Goal: Information Seeking & Learning: Learn about a topic

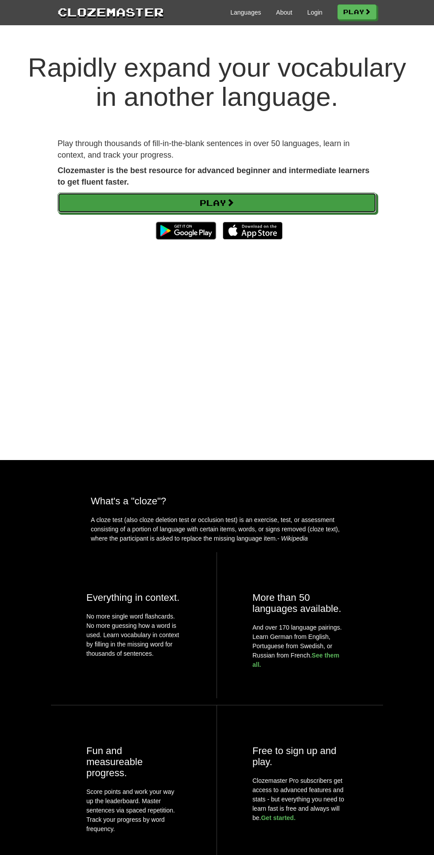
click at [225, 205] on link "Play" at bounding box center [217, 203] width 319 height 20
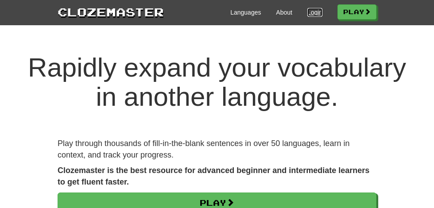
click at [314, 13] on link "Login" at bounding box center [314, 12] width 15 height 9
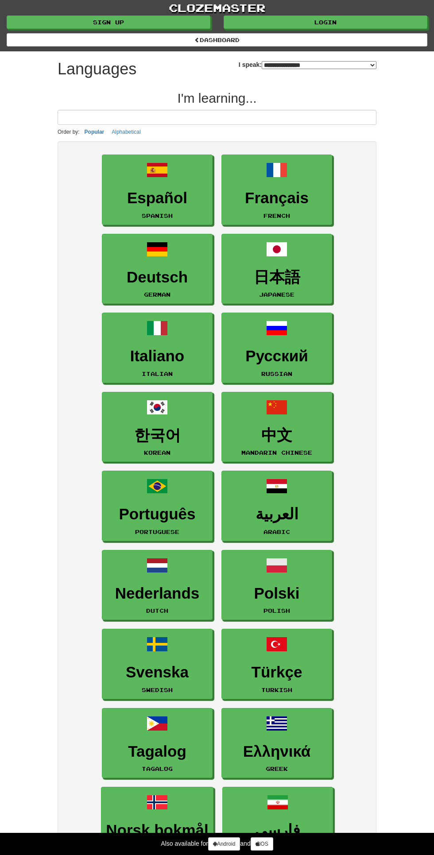
select select "*******"
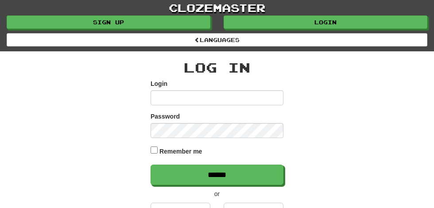
click at [166, 96] on input "Login" at bounding box center [217, 97] width 133 height 15
type input "**********"
click at [151, 165] on input "******" at bounding box center [217, 175] width 133 height 20
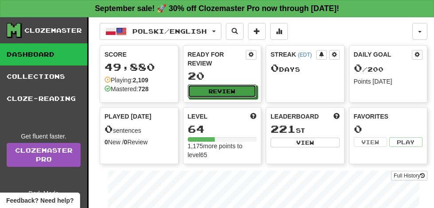
click at [221, 85] on button "Review" at bounding box center [222, 91] width 69 height 13
select select "**"
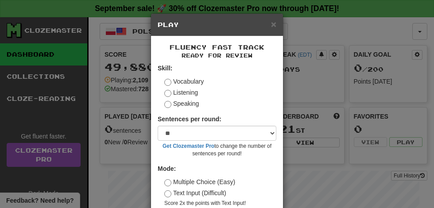
scroll to position [41, 0]
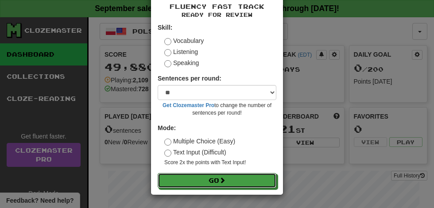
click at [225, 180] on span at bounding box center [222, 180] width 6 height 6
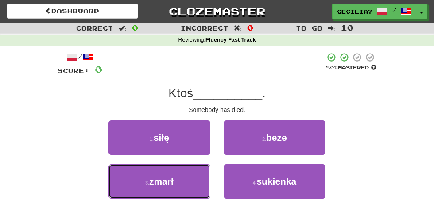
click at [180, 177] on button "3 . zmarł" at bounding box center [159, 181] width 102 height 35
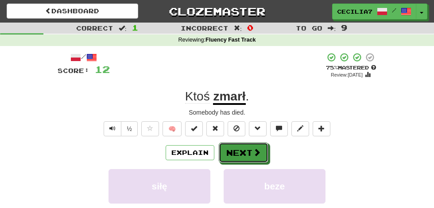
click at [256, 151] on span at bounding box center [257, 152] width 8 height 8
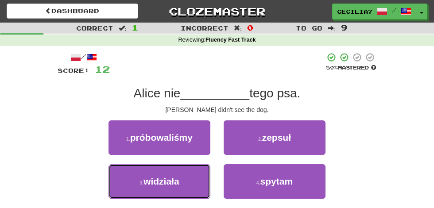
click at [185, 176] on button "3 . widziała" at bounding box center [159, 181] width 102 height 35
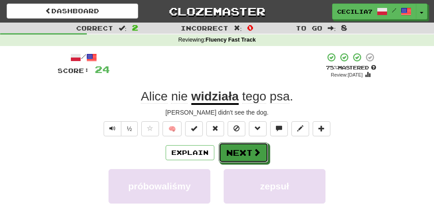
click at [253, 151] on span at bounding box center [257, 152] width 8 height 8
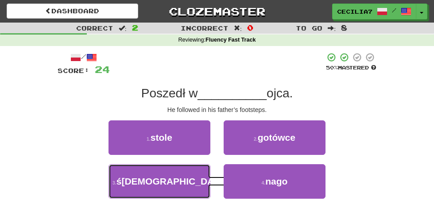
click at [199, 175] on button "3 . ślady" at bounding box center [159, 181] width 102 height 35
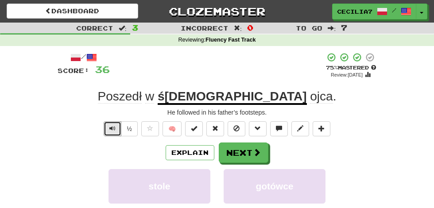
click at [113, 128] on span "Text-to-speech controls" at bounding box center [112, 128] width 6 height 6
click at [120, 129] on button "Text-to-speech controls" at bounding box center [113, 128] width 18 height 15
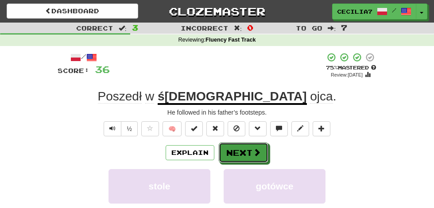
click at [249, 150] on button "Next" at bounding box center [244, 153] width 50 height 20
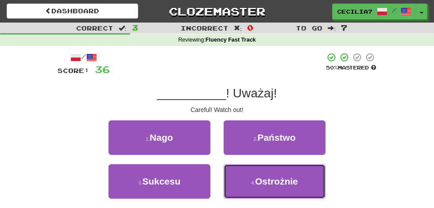
click at [280, 177] on span "Ostrożnie" at bounding box center [276, 181] width 43 height 10
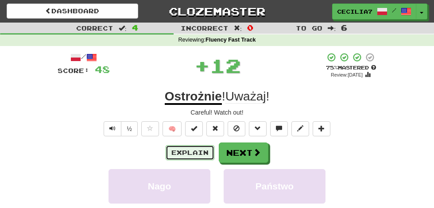
click at [198, 151] on button "Explain" at bounding box center [190, 152] width 49 height 15
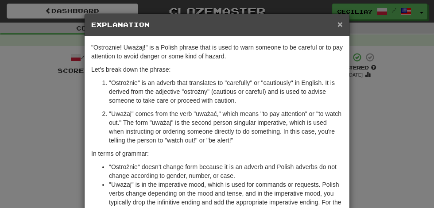
click at [340, 23] on span "×" at bounding box center [339, 24] width 5 height 10
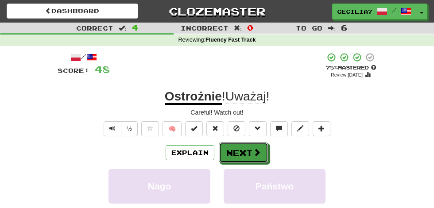
click at [249, 151] on button "Next" at bounding box center [244, 153] width 50 height 20
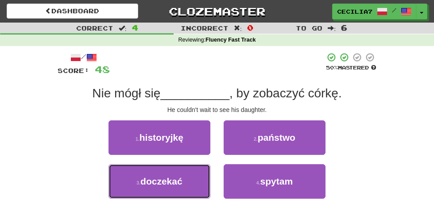
click at [183, 178] on button "3 . doczekać" at bounding box center [159, 181] width 102 height 35
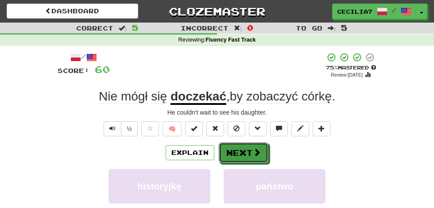
click at [249, 150] on button "Next" at bounding box center [244, 153] width 50 height 20
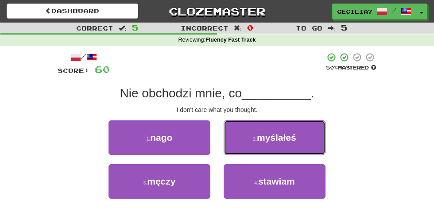
click at [286, 135] on span "myślałeś" at bounding box center [276, 137] width 39 height 10
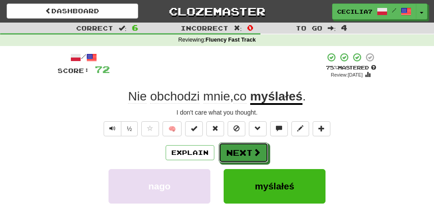
click at [255, 151] on span at bounding box center [257, 152] width 8 height 8
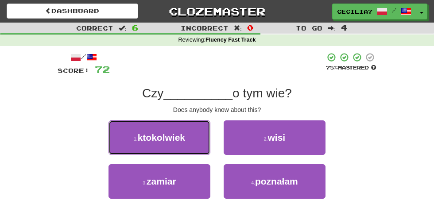
click at [195, 138] on button "1 . ktokolwiek" at bounding box center [159, 137] width 102 height 35
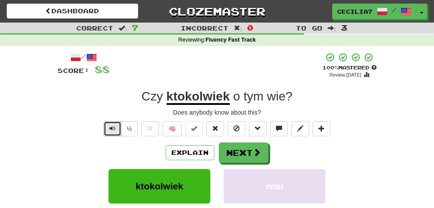
click at [110, 128] on span "Text-to-speech controls" at bounding box center [112, 128] width 6 height 6
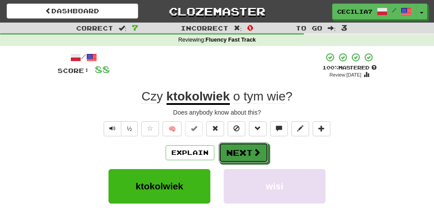
click at [250, 147] on button "Next" at bounding box center [244, 153] width 50 height 20
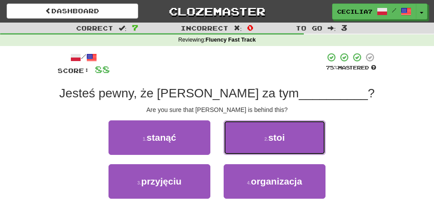
click at [284, 140] on span "stoi" at bounding box center [276, 137] width 16 height 10
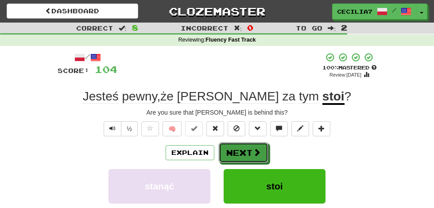
click at [256, 152] on span at bounding box center [257, 152] width 8 height 8
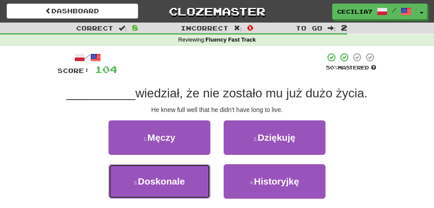
click at [191, 179] on button "3 . Doskonale" at bounding box center [159, 181] width 102 height 35
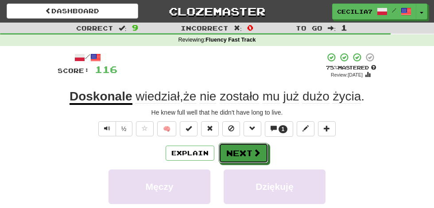
click at [253, 153] on span at bounding box center [257, 153] width 8 height 8
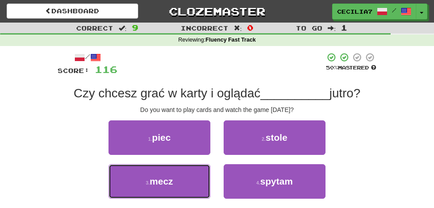
click at [176, 184] on button "3 . mecz" at bounding box center [159, 181] width 102 height 35
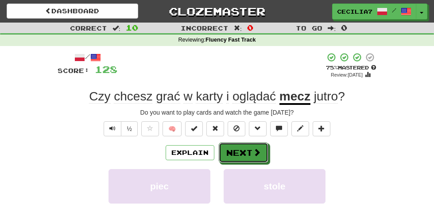
click at [250, 149] on button "Next" at bounding box center [244, 153] width 50 height 20
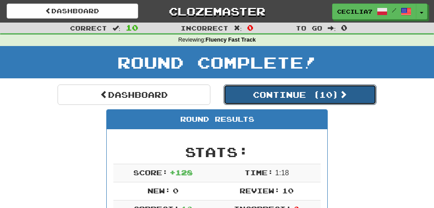
click at [334, 92] on button "Continue ( 10 )" at bounding box center [300, 95] width 153 height 20
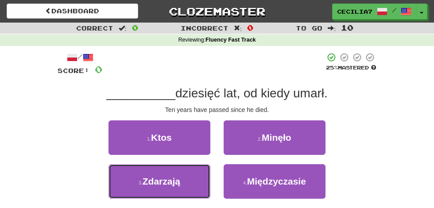
click at [187, 180] on button "3 . Zdarzają" at bounding box center [159, 181] width 102 height 35
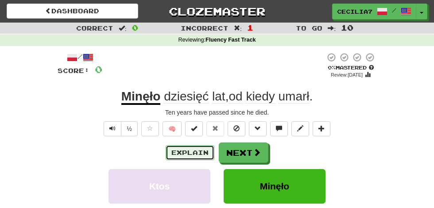
click at [200, 150] on button "Explain" at bounding box center [190, 152] width 49 height 15
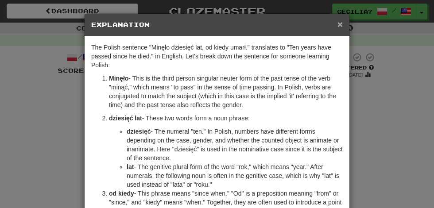
click at [340, 23] on span "×" at bounding box center [339, 24] width 5 height 10
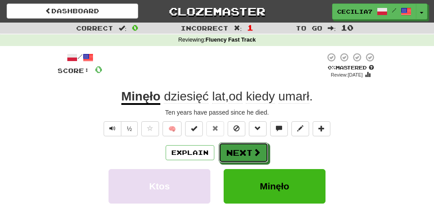
click at [247, 155] on button "Next" at bounding box center [244, 153] width 50 height 20
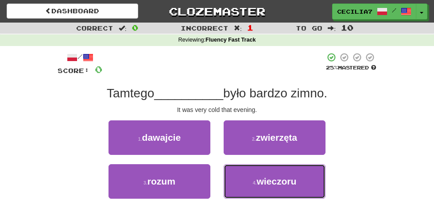
click at [282, 180] on span "wieczoru" at bounding box center [276, 181] width 40 height 10
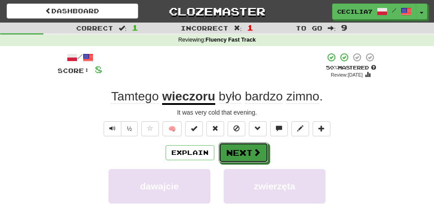
click at [256, 152] on span at bounding box center [257, 152] width 8 height 8
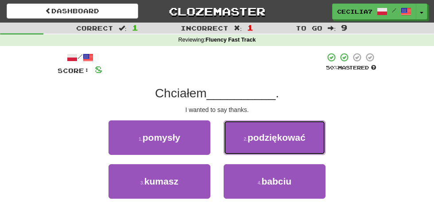
click at [285, 132] on span "podziękować" at bounding box center [276, 137] width 58 height 10
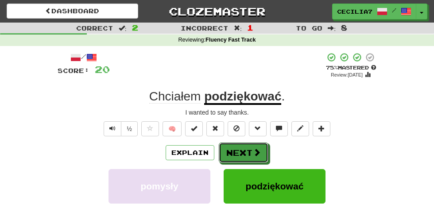
click at [254, 151] on span at bounding box center [257, 152] width 8 height 8
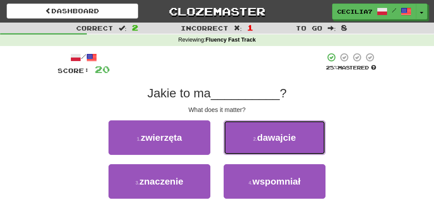
click at [289, 132] on span "dawajcie" at bounding box center [276, 137] width 39 height 10
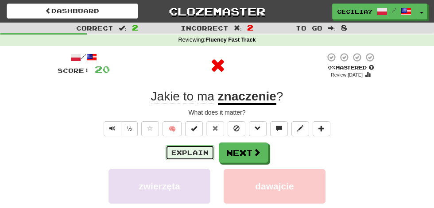
click at [197, 155] on button "Explain" at bounding box center [190, 152] width 49 height 15
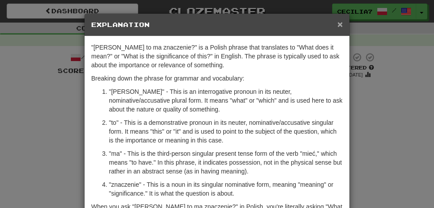
click at [340, 23] on span "×" at bounding box center [339, 24] width 5 height 10
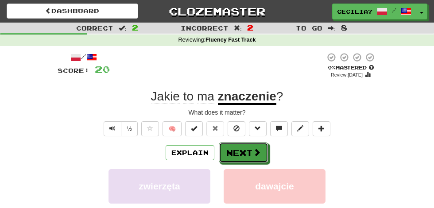
click at [251, 150] on button "Next" at bounding box center [244, 153] width 50 height 20
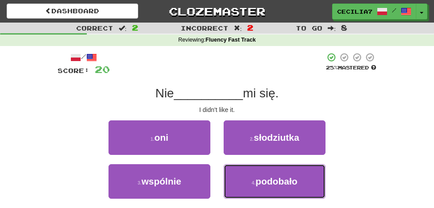
click at [278, 176] on span "podobało" at bounding box center [276, 181] width 42 height 10
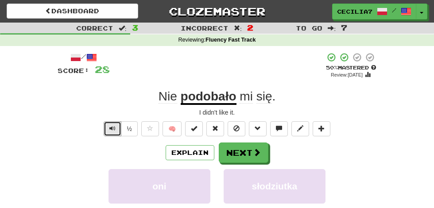
click at [115, 130] on span "Text-to-speech controls" at bounding box center [112, 128] width 6 height 6
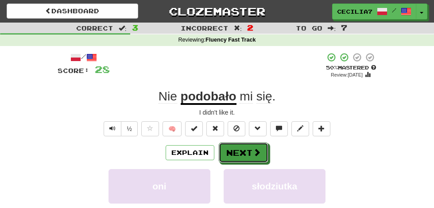
click at [253, 152] on span at bounding box center [257, 152] width 8 height 8
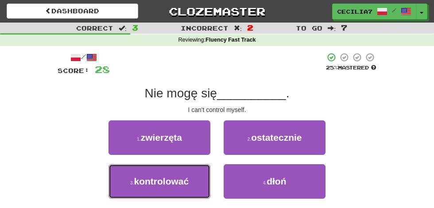
click at [189, 178] on button "3 . kontrolować" at bounding box center [159, 181] width 102 height 35
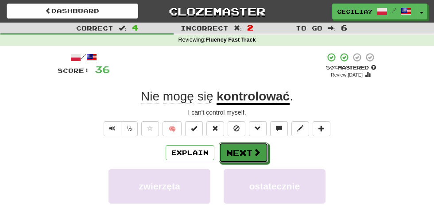
click at [247, 149] on button "Next" at bounding box center [244, 153] width 50 height 20
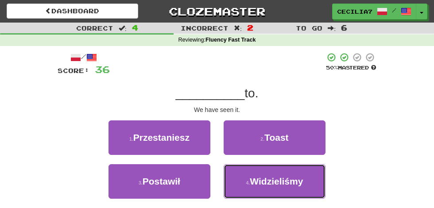
click at [275, 177] on span "Widzieliśmy" at bounding box center [276, 181] width 53 height 10
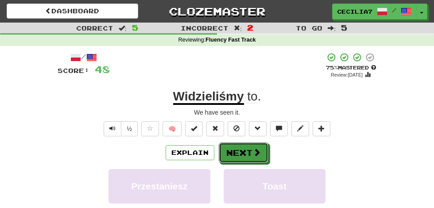
click at [247, 148] on button "Next" at bounding box center [244, 153] width 50 height 20
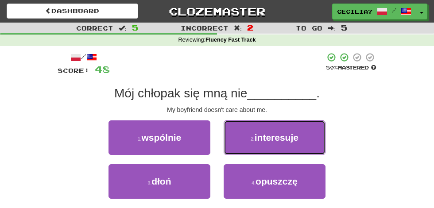
click at [291, 136] on span "interesuje" at bounding box center [277, 137] width 44 height 10
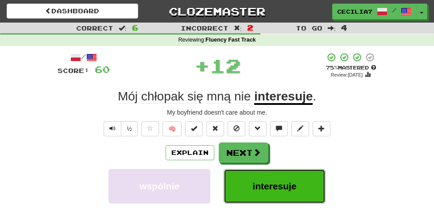
click at [274, 182] on span "interesuje" at bounding box center [274, 186] width 44 height 10
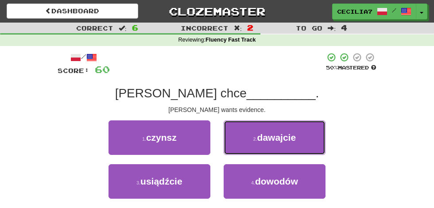
click at [289, 138] on span "dawajcie" at bounding box center [276, 137] width 39 height 10
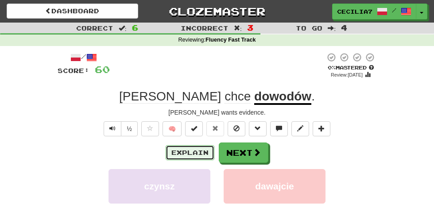
click at [201, 151] on button "Explain" at bounding box center [190, 152] width 49 height 15
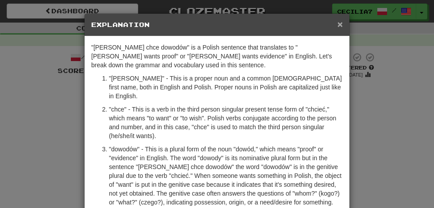
click at [342, 23] on span "×" at bounding box center [339, 24] width 5 height 10
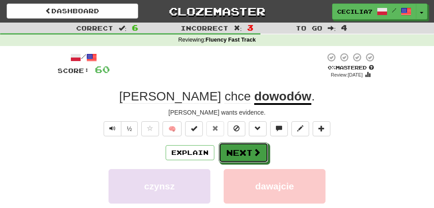
click at [256, 152] on span at bounding box center [257, 152] width 8 height 8
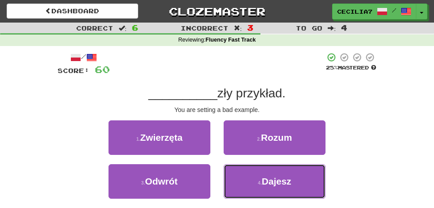
click at [288, 177] on span "Dajesz" at bounding box center [277, 181] width 30 height 10
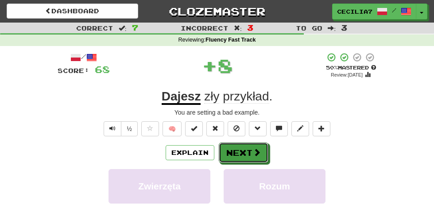
click at [254, 152] on span at bounding box center [257, 152] width 8 height 8
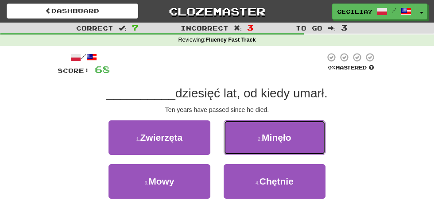
click at [290, 138] on span "Minęło" at bounding box center [277, 137] width 30 height 10
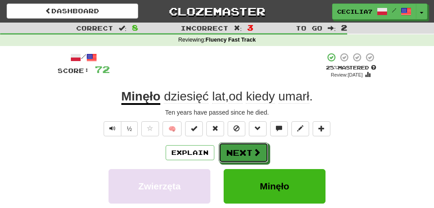
click at [253, 146] on button "Next" at bounding box center [244, 153] width 50 height 20
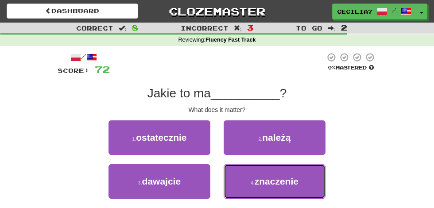
click at [287, 180] on span "znaczenie" at bounding box center [277, 181] width 44 height 10
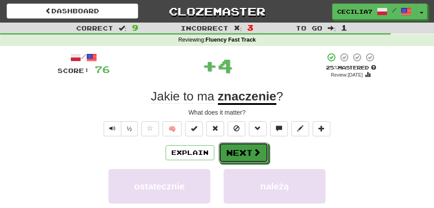
click at [255, 152] on span at bounding box center [257, 152] width 8 height 8
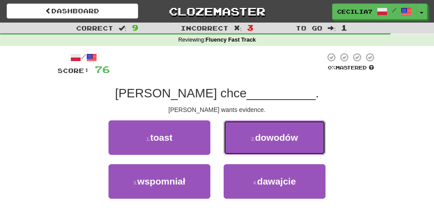
click at [295, 134] on span "dowodów" at bounding box center [276, 137] width 43 height 10
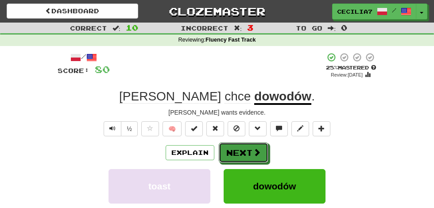
click at [256, 152] on span at bounding box center [257, 152] width 8 height 8
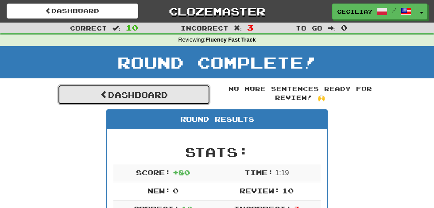
click at [173, 87] on link "Dashboard" at bounding box center [134, 95] width 153 height 20
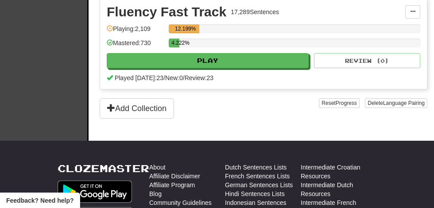
scroll to position [240, 0]
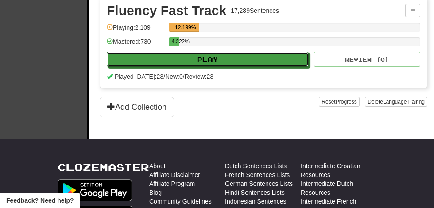
click at [261, 54] on button "Play" at bounding box center [208, 59] width 202 height 15
select select "**"
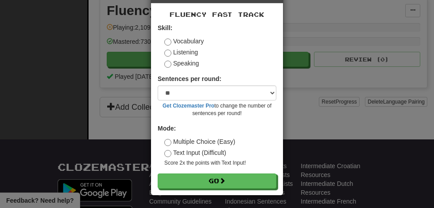
scroll to position [33, 0]
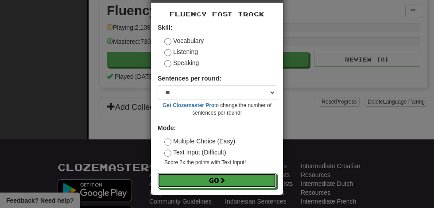
click at [239, 179] on button "Go" at bounding box center [217, 180] width 119 height 15
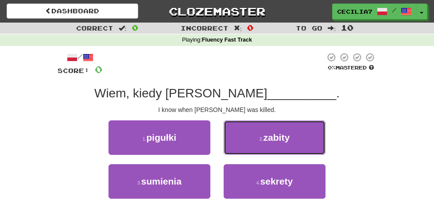
click at [293, 133] on button "2 . [GEOGRAPHIC_DATA]" at bounding box center [275, 137] width 102 height 35
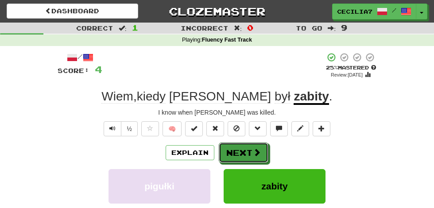
click at [254, 152] on span at bounding box center [257, 152] width 8 height 8
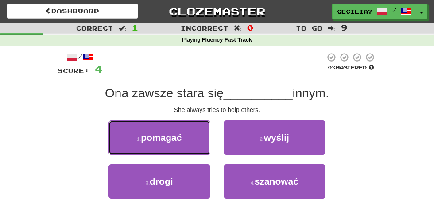
click at [185, 141] on button "1 . pomagać" at bounding box center [159, 137] width 102 height 35
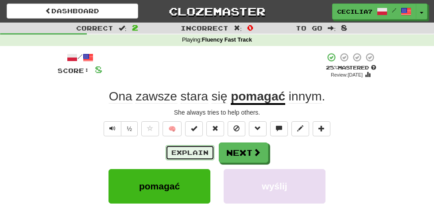
click at [205, 147] on button "Explain" at bounding box center [190, 152] width 49 height 15
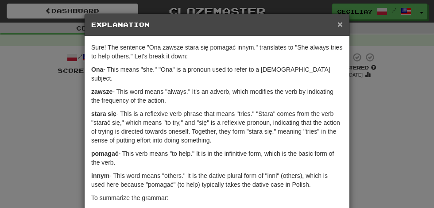
click at [340, 22] on span "×" at bounding box center [339, 24] width 5 height 10
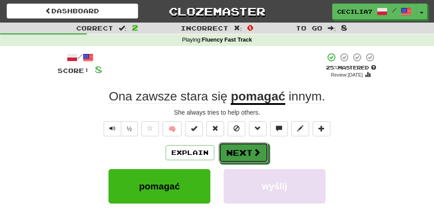
click at [257, 148] on span at bounding box center [257, 152] width 8 height 8
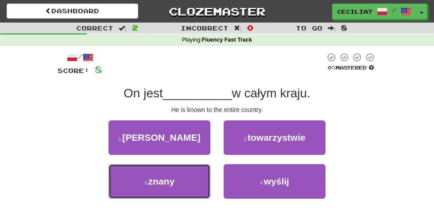
click at [196, 179] on button "3 . znany" at bounding box center [159, 181] width 102 height 35
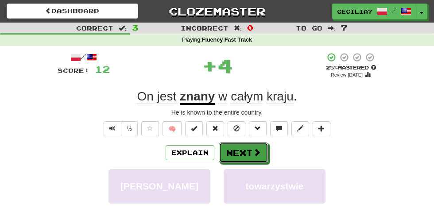
click at [256, 152] on span at bounding box center [257, 152] width 8 height 8
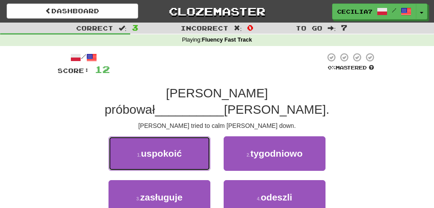
click at [201, 136] on button "1 . uspokoić" at bounding box center [159, 153] width 102 height 35
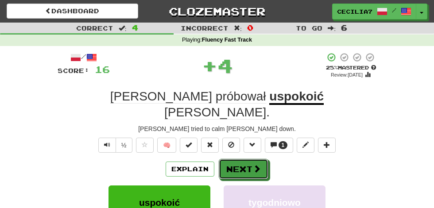
click at [259, 165] on span at bounding box center [257, 169] width 8 height 8
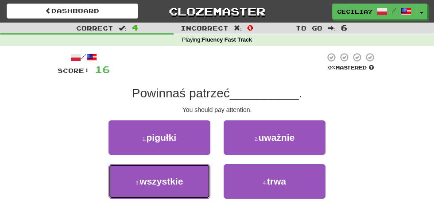
click at [183, 180] on button "3 . wszystkie" at bounding box center [159, 181] width 102 height 35
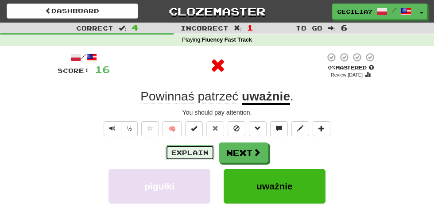
click at [203, 150] on button "Explain" at bounding box center [190, 152] width 49 height 15
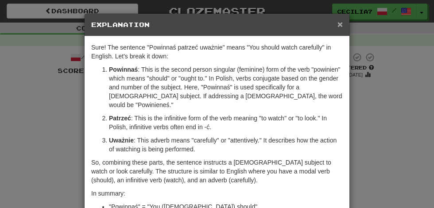
click at [339, 26] on span "×" at bounding box center [339, 24] width 5 height 10
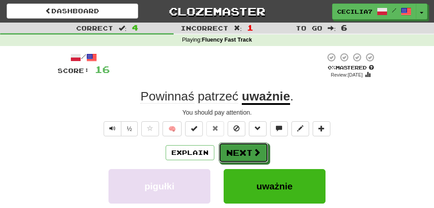
click at [257, 151] on span at bounding box center [257, 152] width 8 height 8
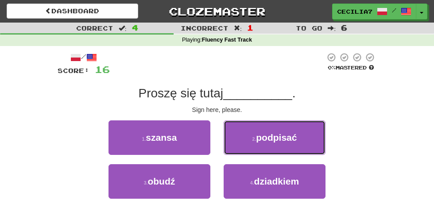
click at [292, 138] on span "podpisać" at bounding box center [276, 137] width 41 height 10
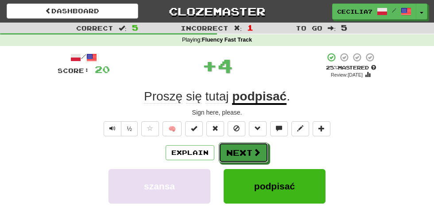
click at [253, 149] on span at bounding box center [257, 152] width 8 height 8
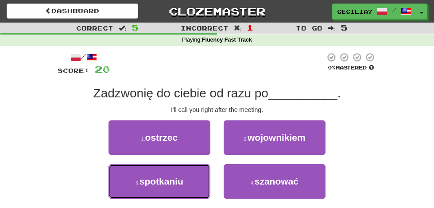
click at [195, 178] on button "3 . spotkaniu" at bounding box center [159, 181] width 102 height 35
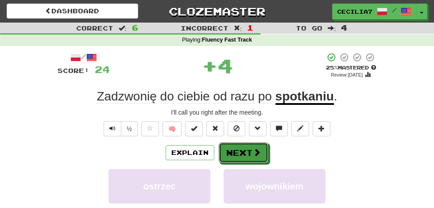
click at [259, 146] on button "Next" at bounding box center [244, 153] width 50 height 20
